Goal: Information Seeking & Learning: Learn about a topic

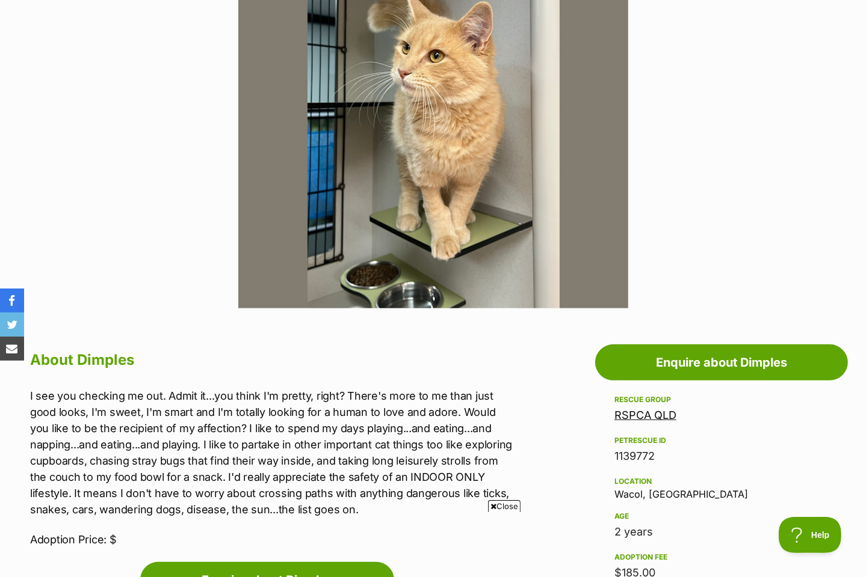
scroll to position [301, 0]
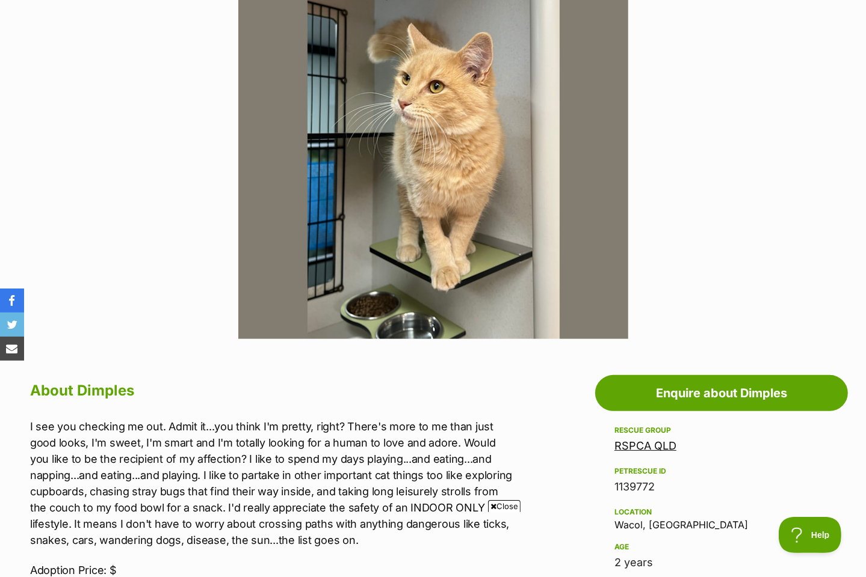
click at [334, 170] on img at bounding box center [433, 144] width 390 height 390
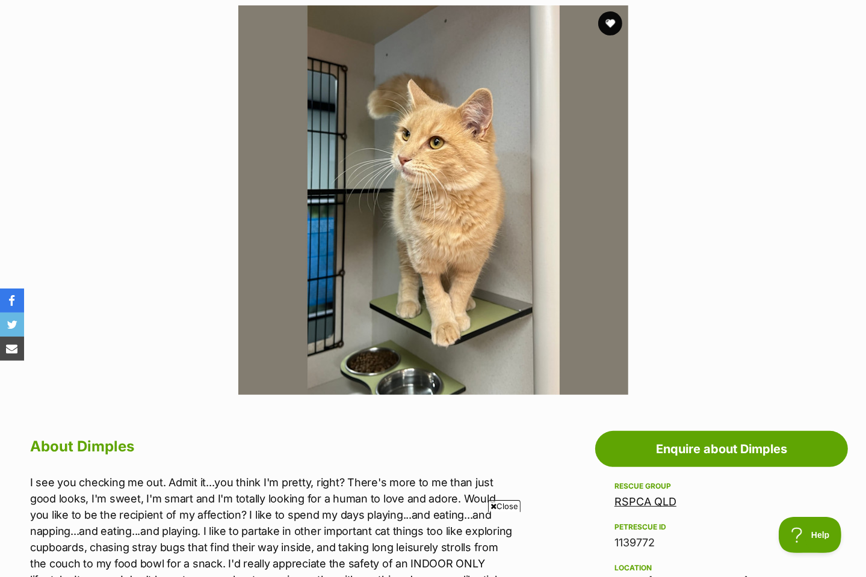
scroll to position [60, 0]
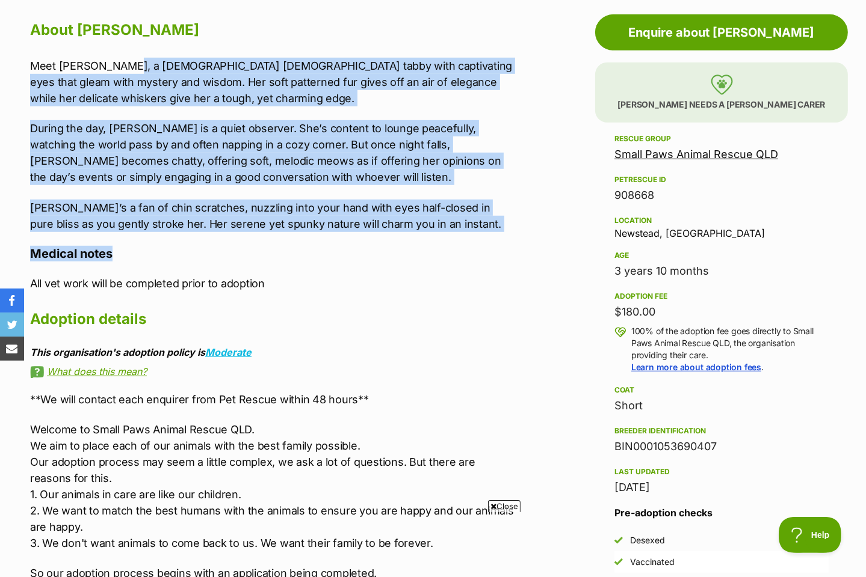
drag, startPoint x: 113, startPoint y: 59, endPoint x: 340, endPoint y: 254, distance: 299.0
click at [340, 254] on div "About Lola Meet Lola, a 3 year old female tabby with captivating eyes that glea…" at bounding box center [272, 495] width 485 height 956
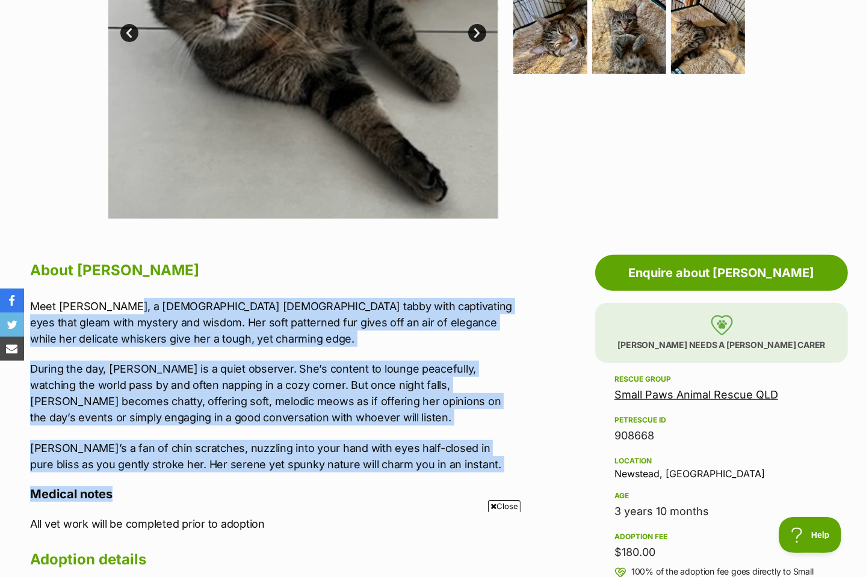
scroll to position [180, 0]
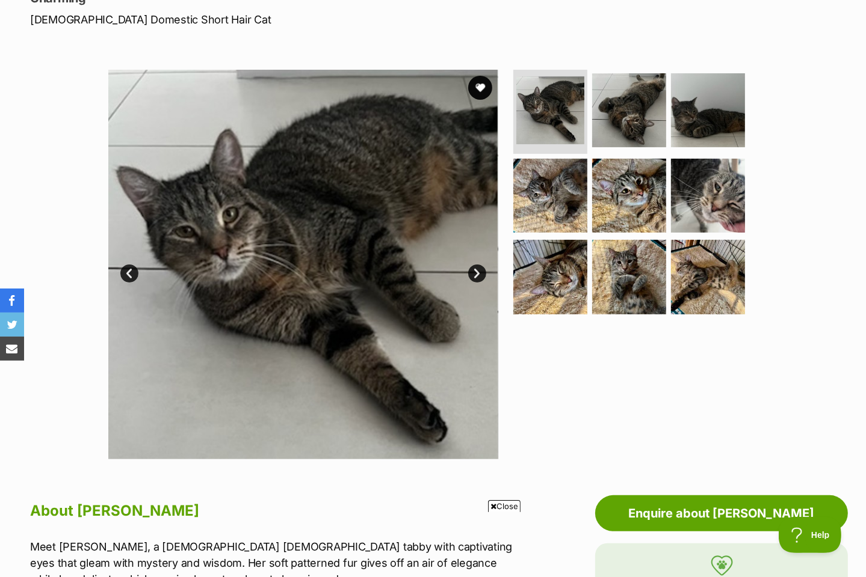
click at [484, 269] on link "Next" at bounding box center [477, 274] width 18 height 18
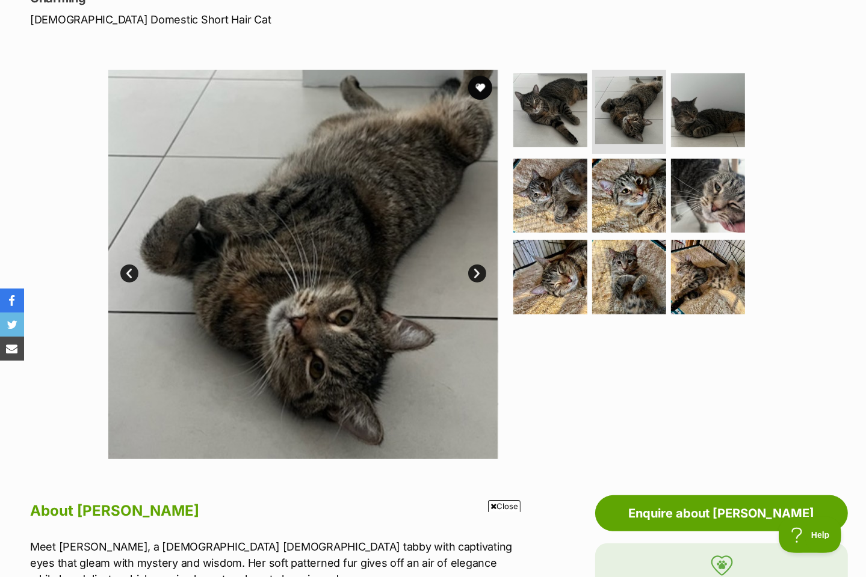
click at [484, 269] on link "Next" at bounding box center [477, 274] width 18 height 18
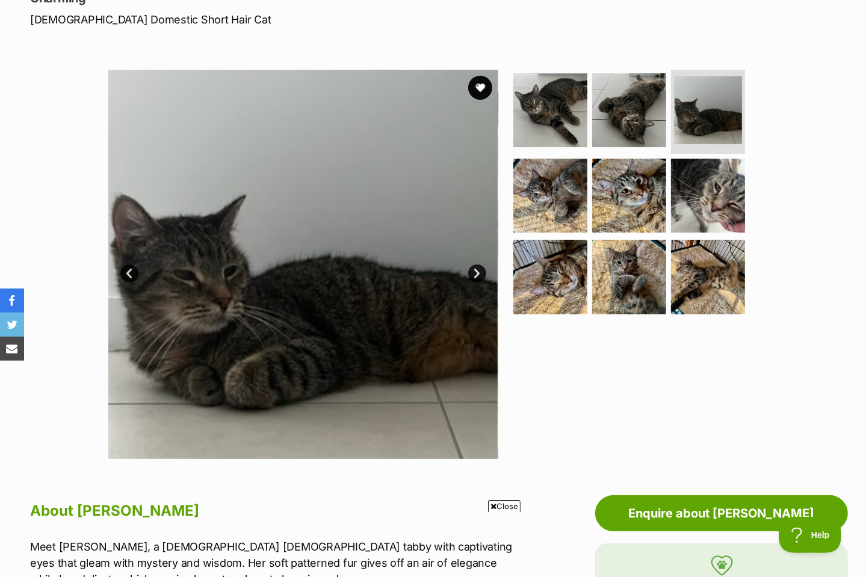
click at [484, 269] on link "Next" at bounding box center [477, 274] width 18 height 18
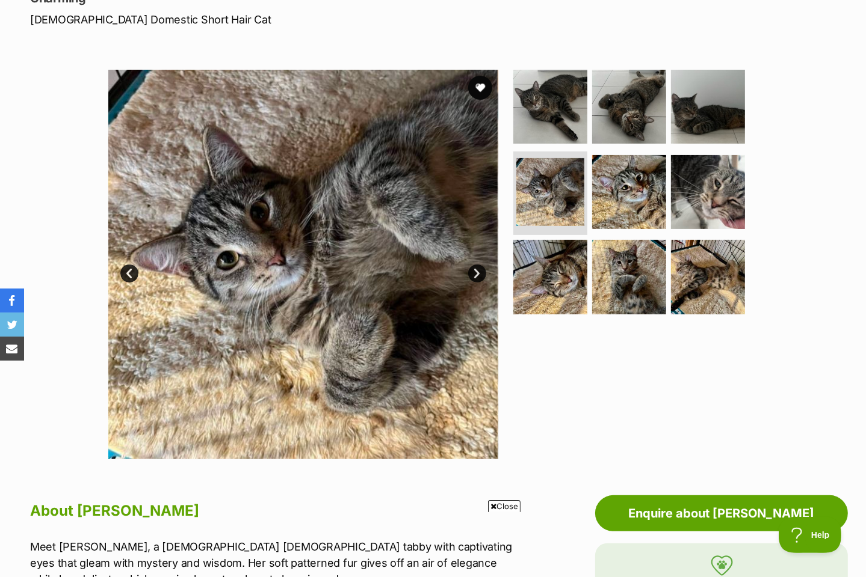
scroll to position [0, 0]
click at [616, 192] on img at bounding box center [629, 192] width 78 height 78
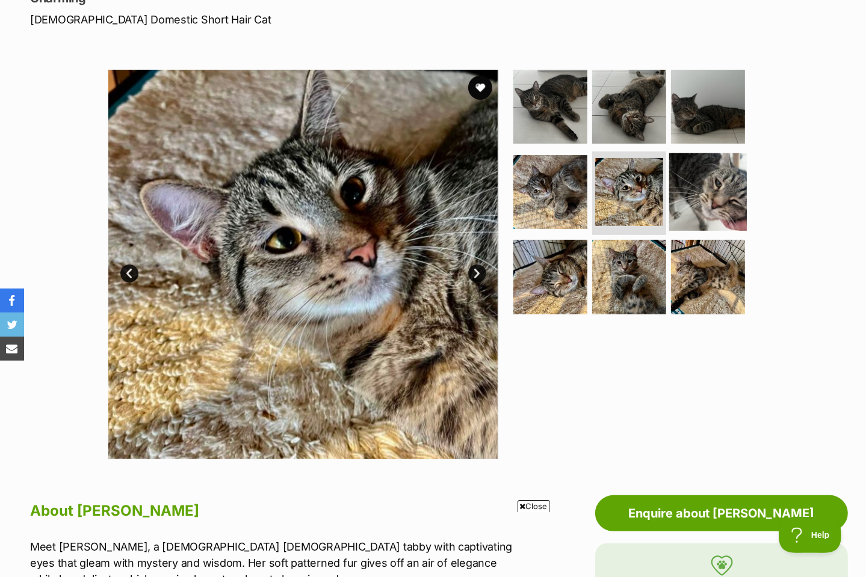
click at [686, 204] on img at bounding box center [708, 192] width 78 height 78
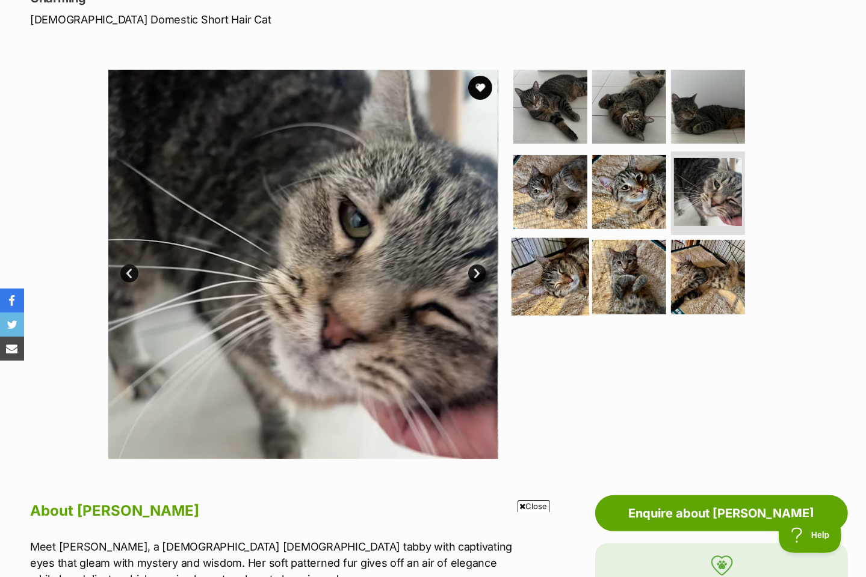
click at [543, 274] on img at bounding box center [550, 277] width 78 height 78
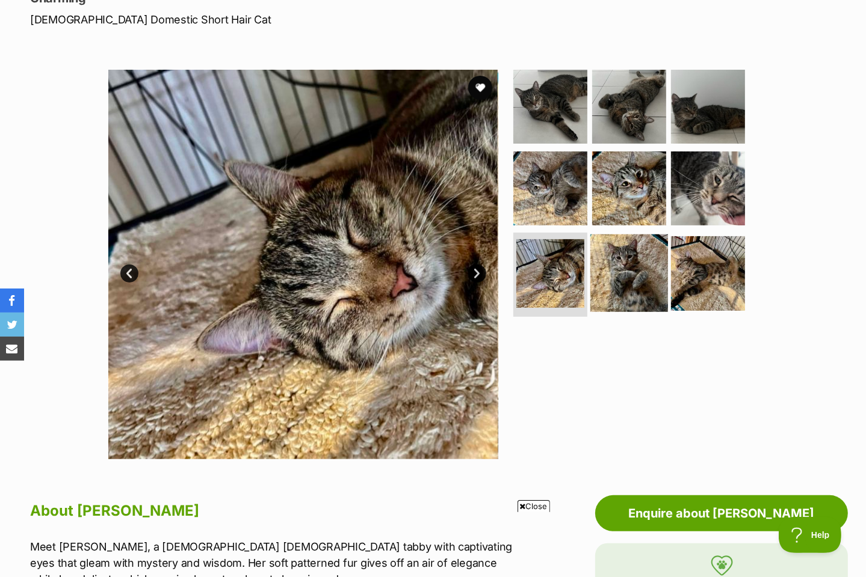
click at [642, 265] on img at bounding box center [629, 274] width 78 height 78
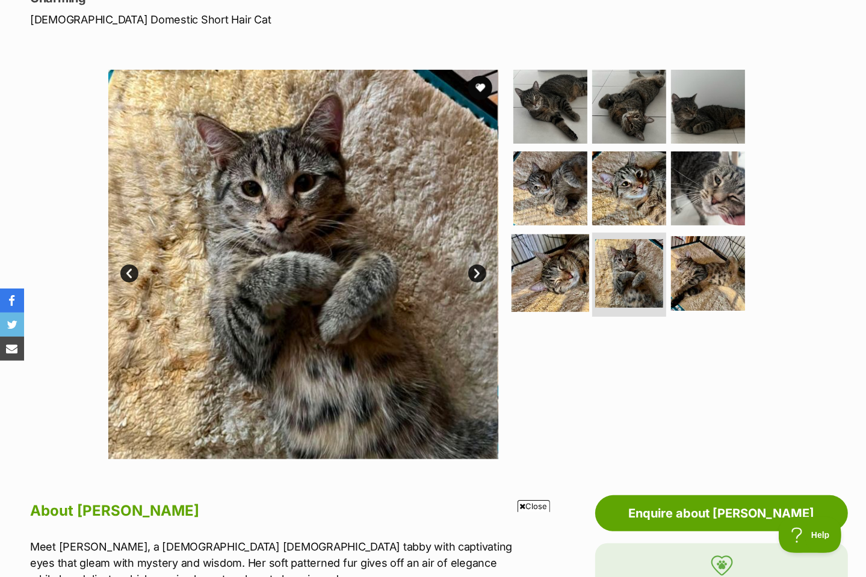
click at [573, 273] on img at bounding box center [550, 274] width 78 height 78
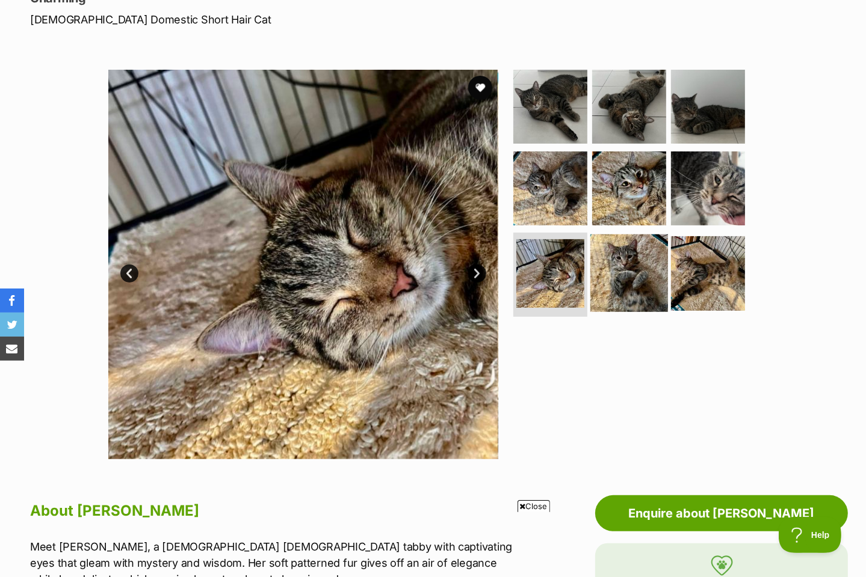
click at [633, 274] on img at bounding box center [629, 274] width 78 height 78
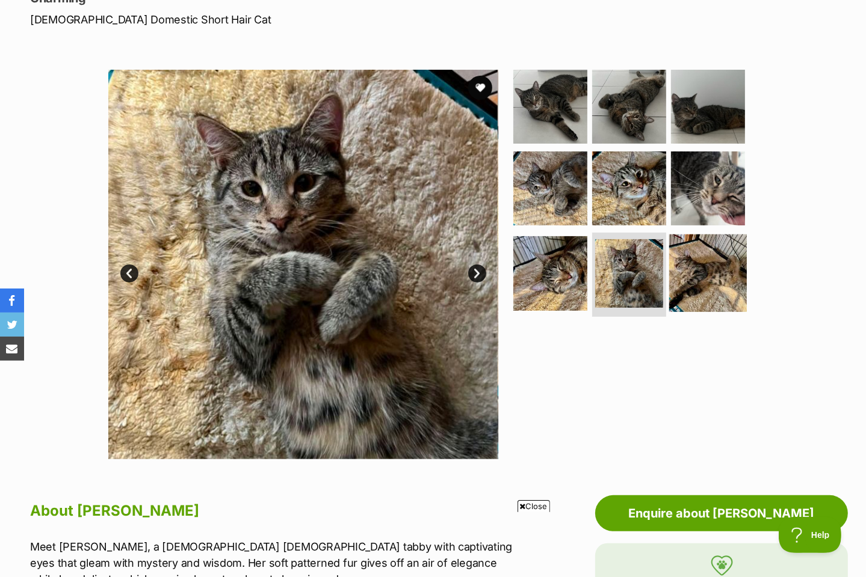
click at [692, 273] on img at bounding box center [708, 274] width 78 height 78
